Goal: Task Accomplishment & Management: Complete application form

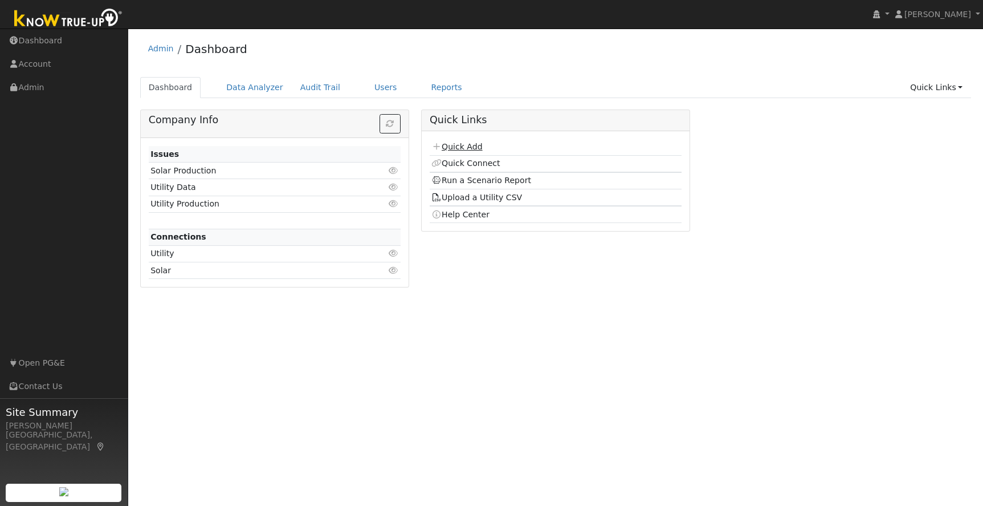
click at [462, 149] on link "Quick Add" at bounding box center [456, 146] width 51 height 9
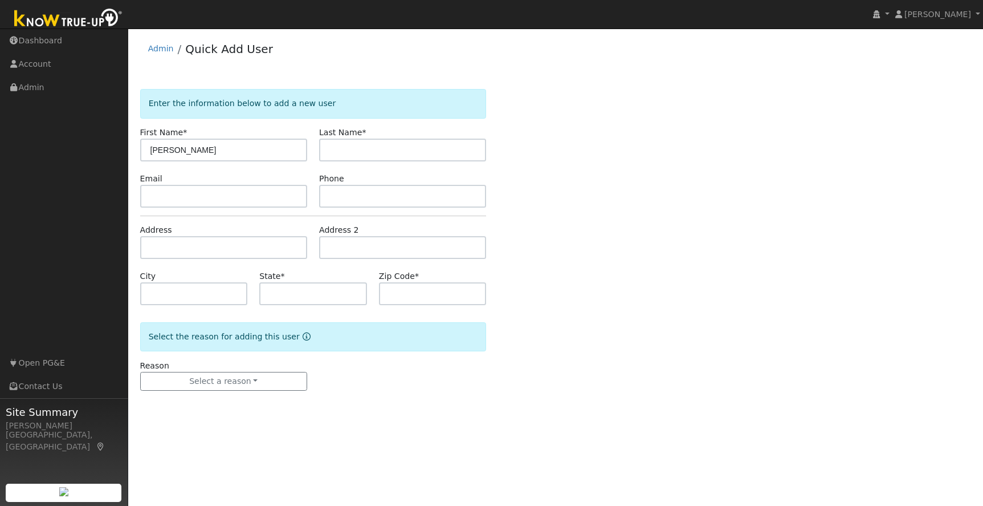
drag, startPoint x: 226, startPoint y: 150, endPoint x: 184, endPoint y: 151, distance: 42.8
click at [184, 151] on input "[PERSON_NAME]" at bounding box center [223, 149] width 167 height 23
type input "[PERSON_NAME]"
drag, startPoint x: 320, startPoint y: 147, endPoint x: 326, endPoint y: 149, distance: 6.0
click at [321, 148] on input "text" at bounding box center [402, 149] width 167 height 23
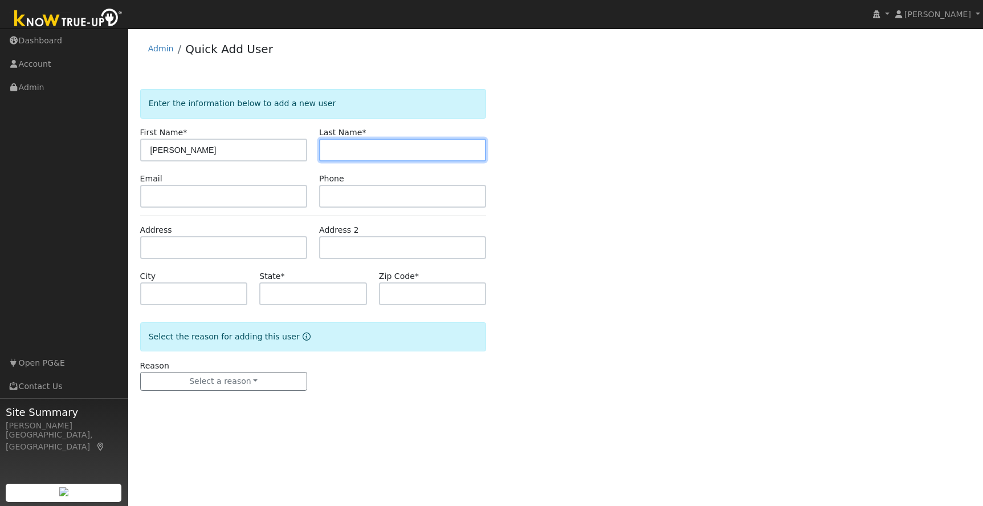
paste input "Marquette"
type input "Marquette"
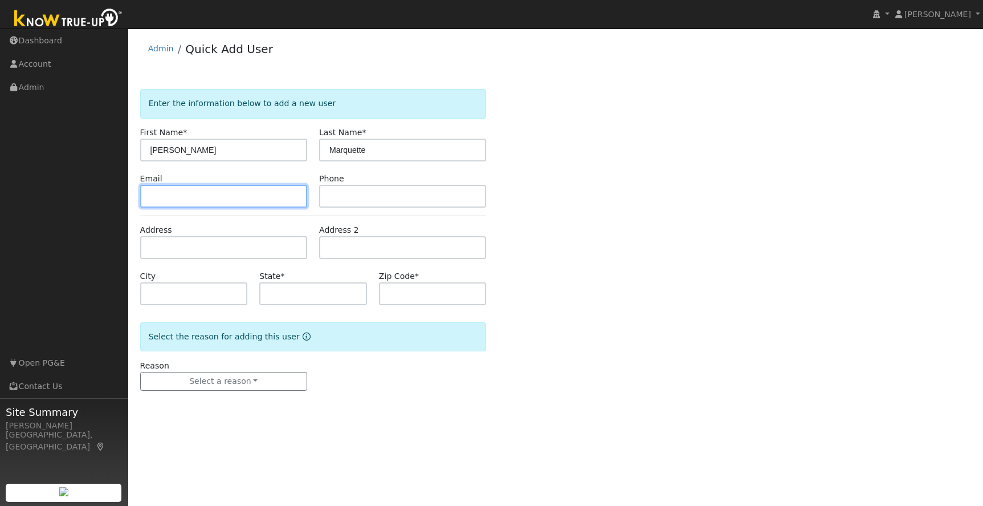
click at [213, 200] on input "text" at bounding box center [223, 196] width 167 height 23
click at [205, 197] on input "hmichellem73#yahoo.com" at bounding box center [223, 196] width 167 height 23
type input "[EMAIL_ADDRESS][DOMAIN_NAME]"
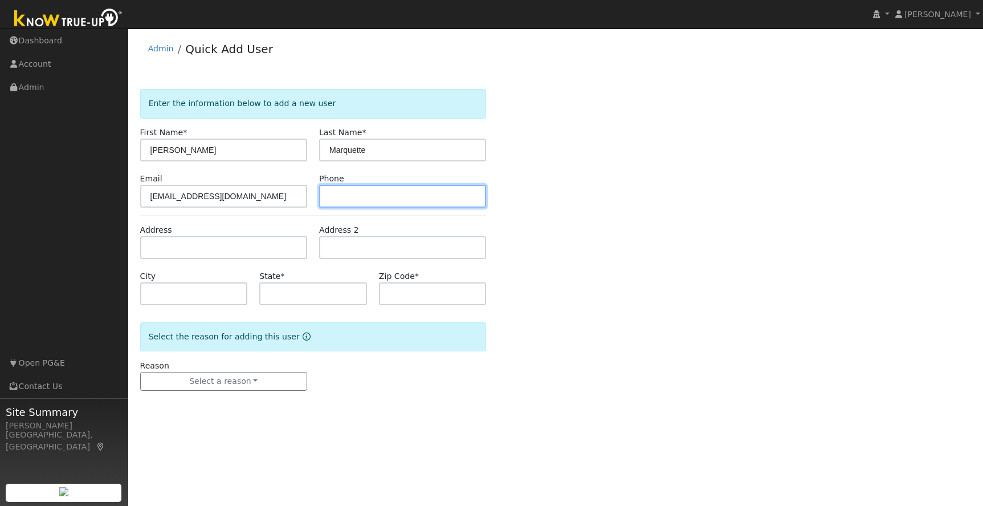
click at [349, 197] on input "text" at bounding box center [402, 196] width 167 height 23
click at [352, 197] on input "text" at bounding box center [402, 196] width 167 height 23
type input "209-352-6846"
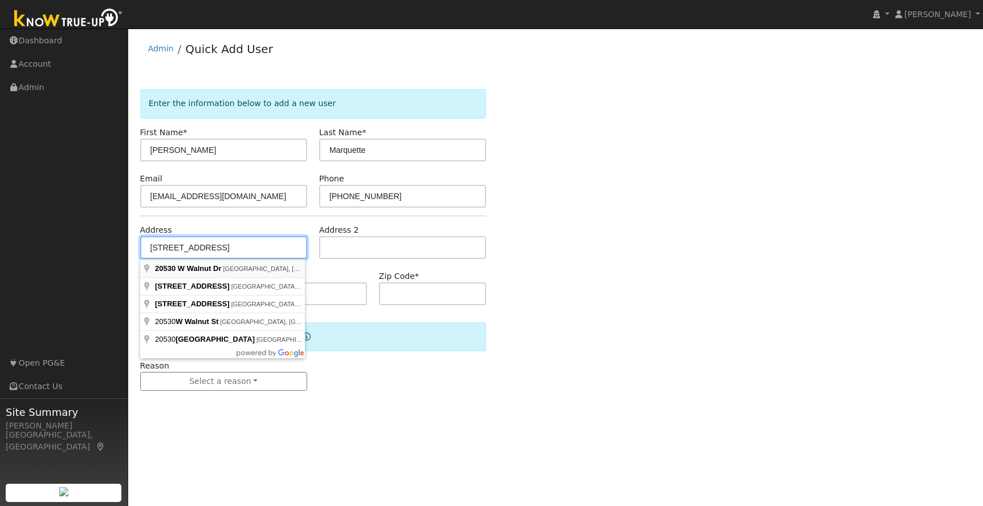
type input "[STREET_ADDRESS]"
type input "Sonora"
type input "CA"
type input "95370"
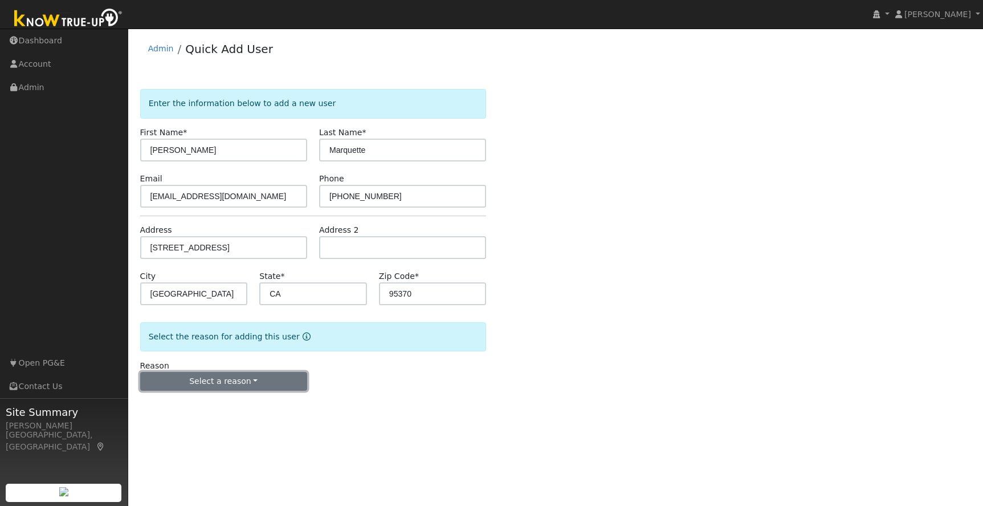
click at [200, 380] on button "Select a reason" at bounding box center [223, 381] width 167 height 19
click at [182, 404] on link "New lead" at bounding box center [204, 405] width 126 height 16
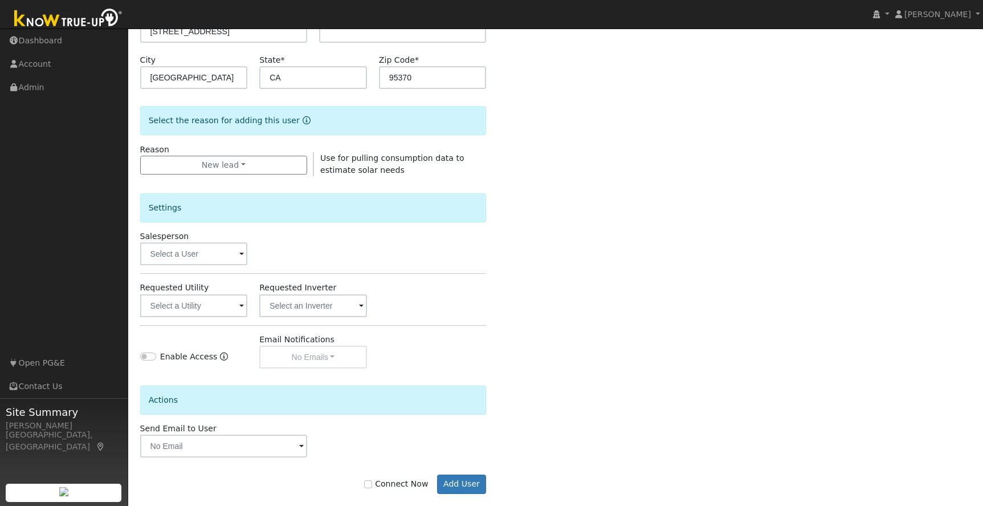
scroll to position [233, 0]
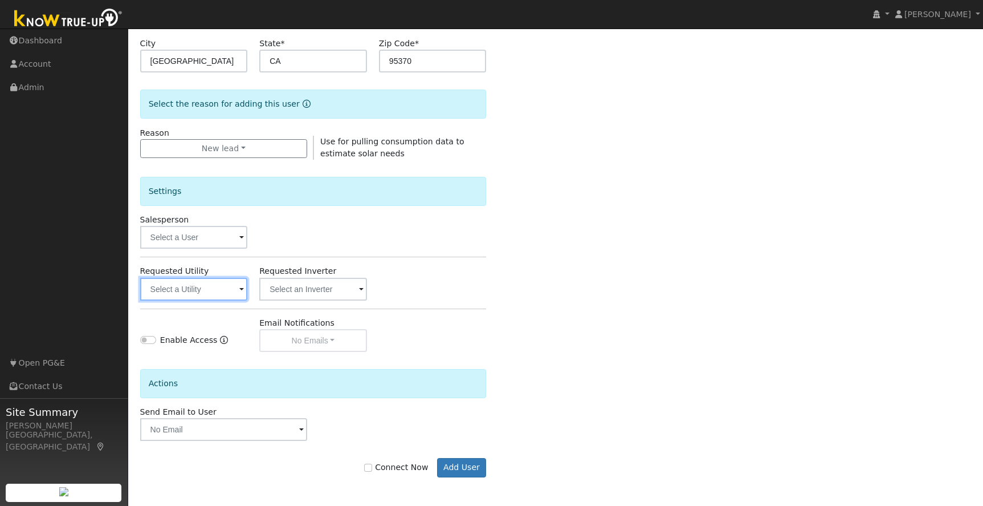
click at [220, 283] on input "text" at bounding box center [194, 289] width 108 height 23
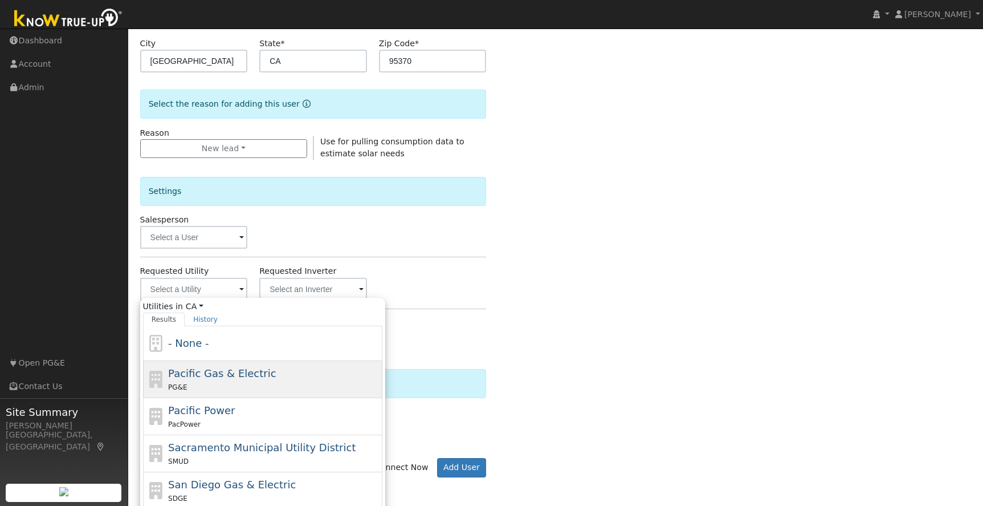
click at [229, 373] on span "Pacific Gas & Electric" at bounding box center [222, 373] width 108 height 12
type input "Pacific Gas & Electric"
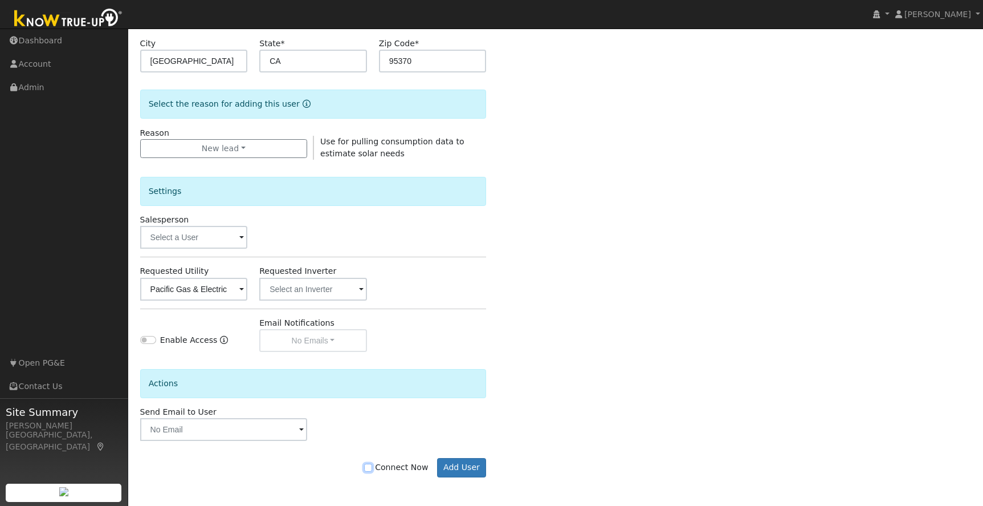
click at [372, 467] on input "Connect Now" at bounding box center [368, 467] width 8 height 8
checkbox input "true"
click at [468, 469] on button "Add User" at bounding box center [462, 467] width 50 height 19
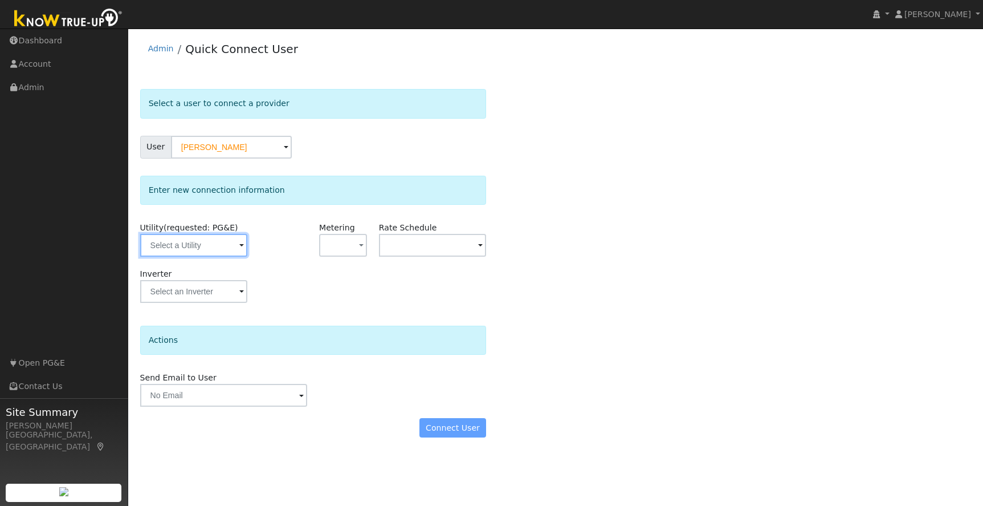
click at [231, 242] on input "text" at bounding box center [194, 245] width 108 height 23
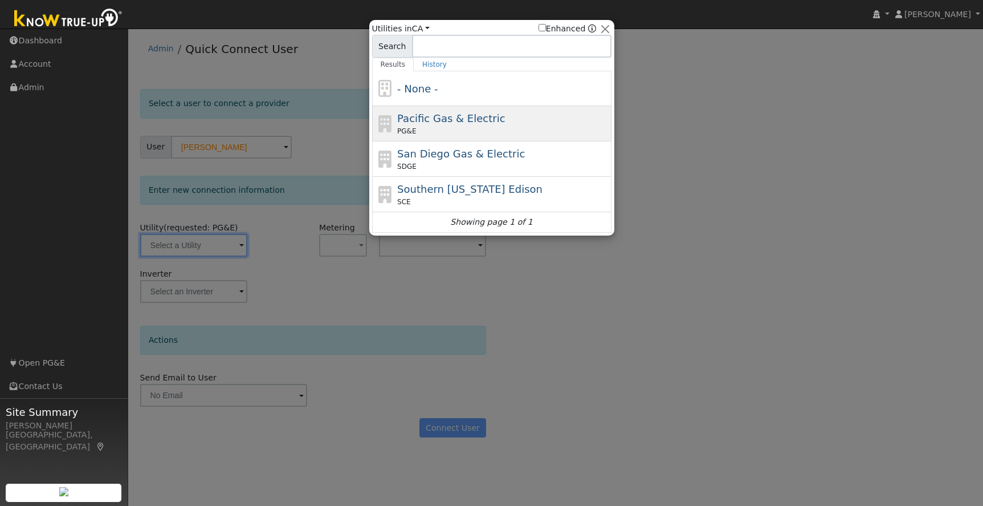
click at [520, 123] on div "Pacific Gas & Electric PG&E" at bounding box center [502, 124] width 211 height 26
type input "PG&E"
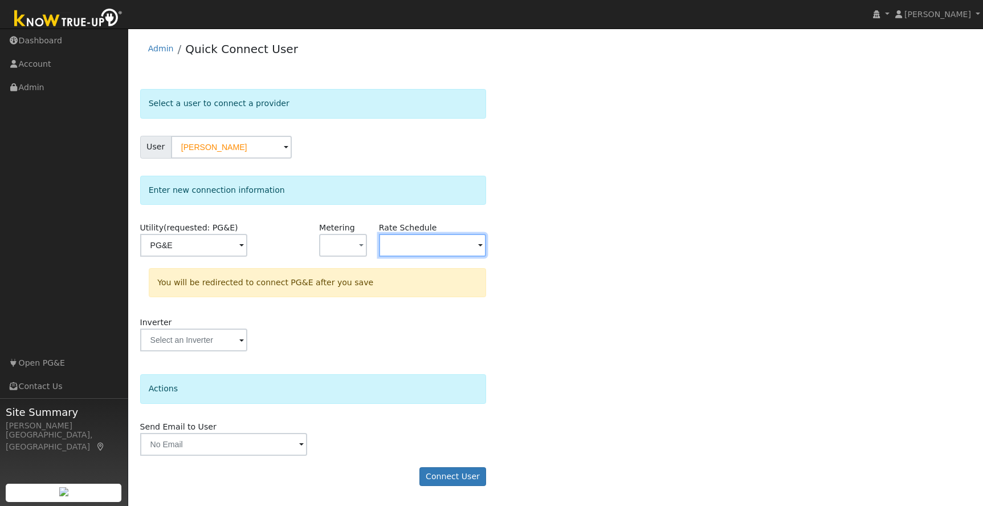
click at [402, 241] on input "text" at bounding box center [433, 245] width 108 height 23
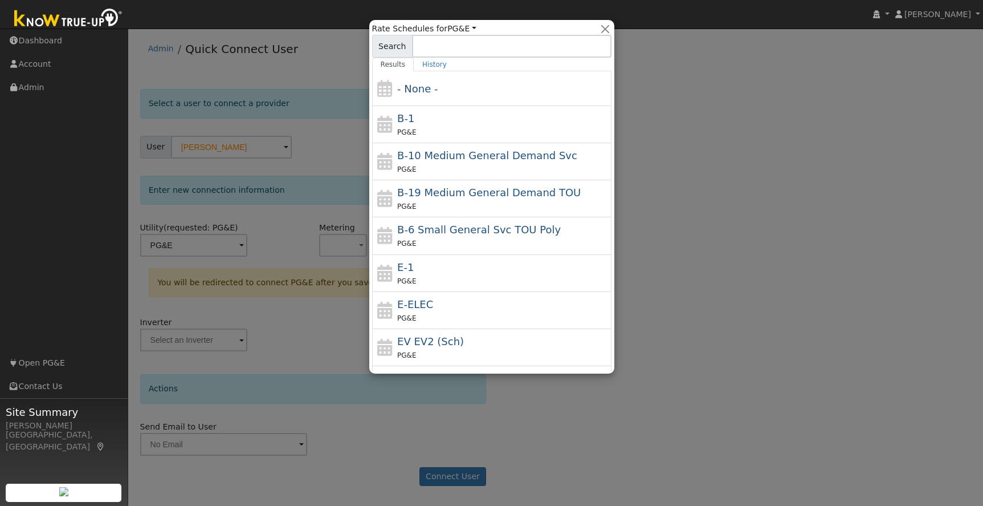
drag, startPoint x: 454, startPoint y: 314, endPoint x: 446, endPoint y: 313, distance: 8.6
click at [454, 314] on div "PG&E" at bounding box center [502, 318] width 211 height 12
type input "E-ELEC"
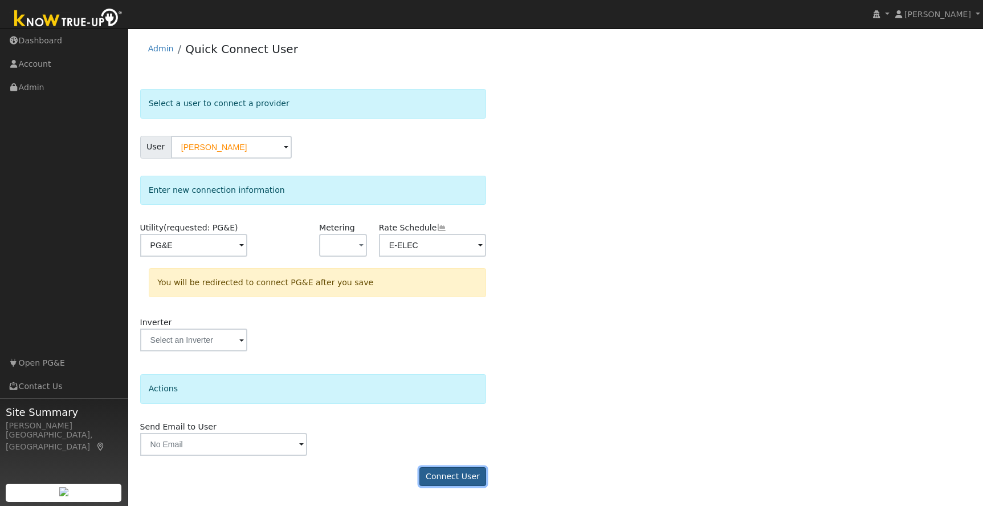
click at [449, 475] on button "Connect User" at bounding box center [452, 476] width 67 height 19
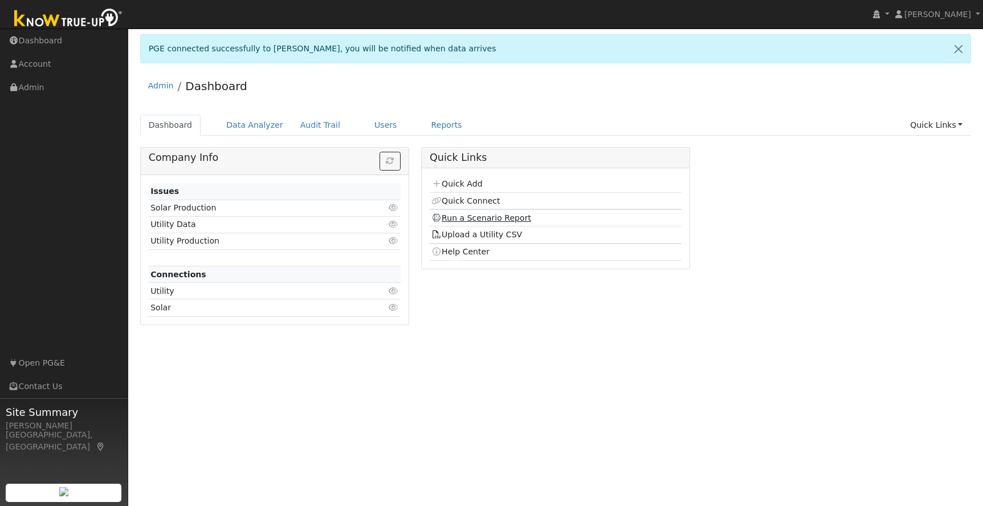
click at [458, 217] on link "Run a Scenario Report" at bounding box center [481, 217] width 100 height 9
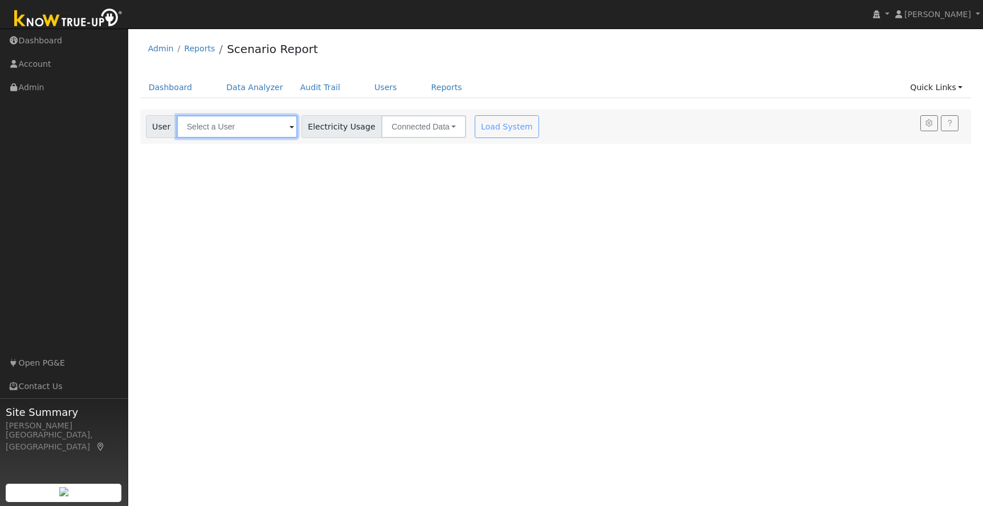
click at [225, 130] on input "text" at bounding box center [237, 126] width 121 height 23
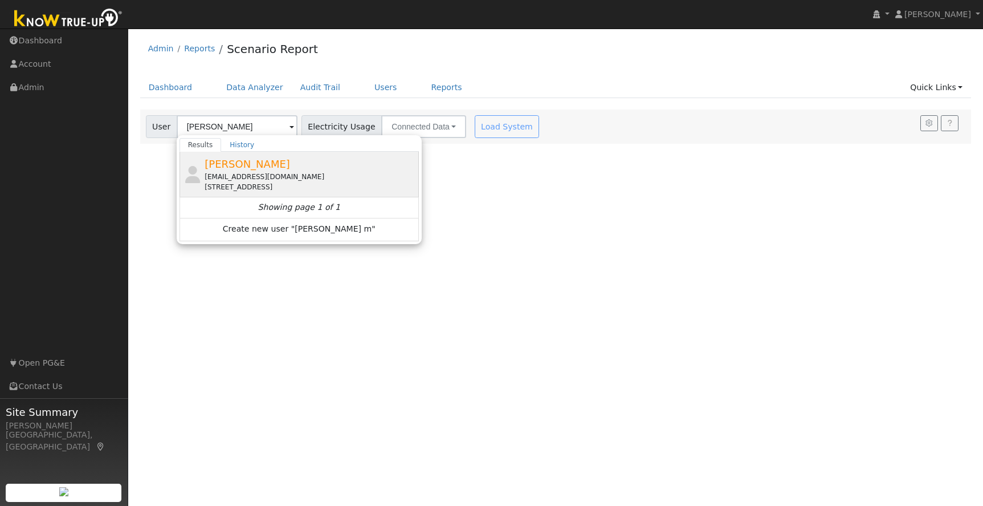
click at [247, 174] on div "[EMAIL_ADDRESS][DOMAIN_NAME]" at bounding box center [310, 177] width 211 height 10
type input "[PERSON_NAME]"
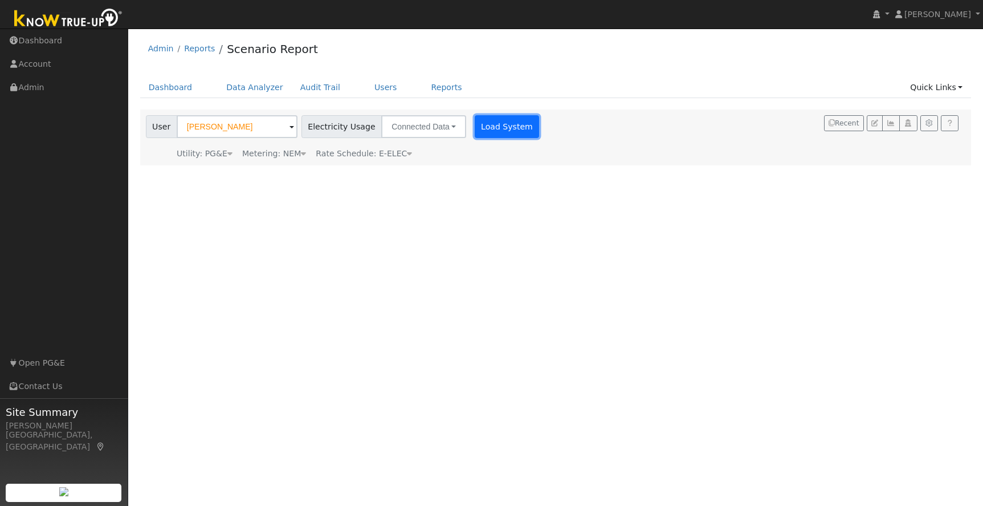
click at [492, 132] on button "Load System" at bounding box center [507, 126] width 65 height 23
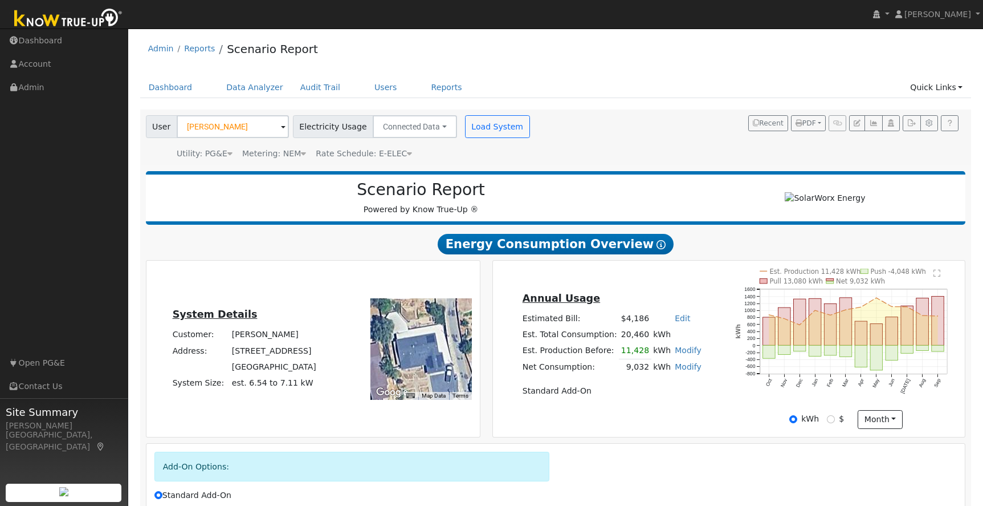
click at [727, 272] on div "Annual Usage Estimated Bill: $4,186 Edit Estimated Bill $ Annual Est. Total Con…" at bounding box center [729, 348] width 468 height 160
